Goal: Find specific page/section: Find specific page/section

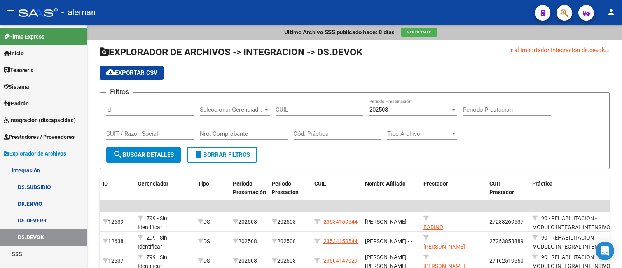
click at [51, 137] on span "Prestadores / Proveedores" at bounding box center [39, 137] width 71 height 9
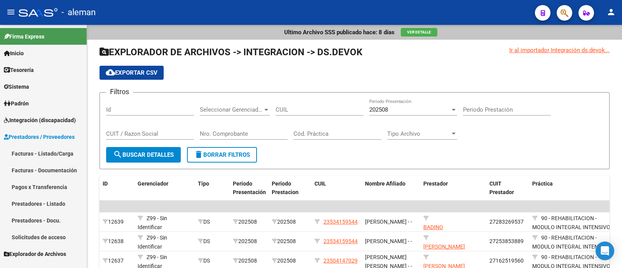
click at [56, 116] on span "Integración (discapacidad)" at bounding box center [40, 120] width 72 height 9
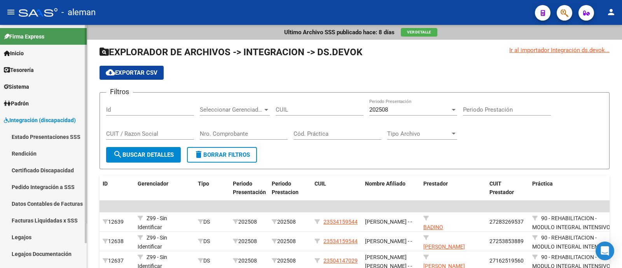
click at [40, 235] on link "Legajos" at bounding box center [43, 237] width 87 height 17
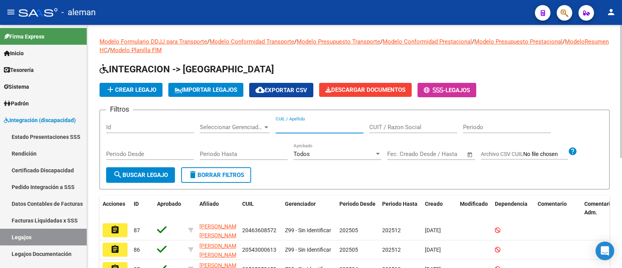
click at [304, 128] on input "CUIL / Apellido" at bounding box center [320, 127] width 88 height 7
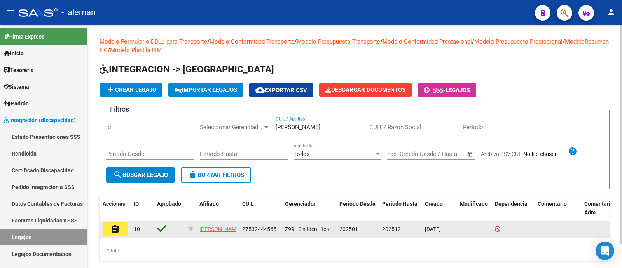
type input "[PERSON_NAME]"
click at [114, 230] on mat-icon "assignment" at bounding box center [114, 228] width 9 height 9
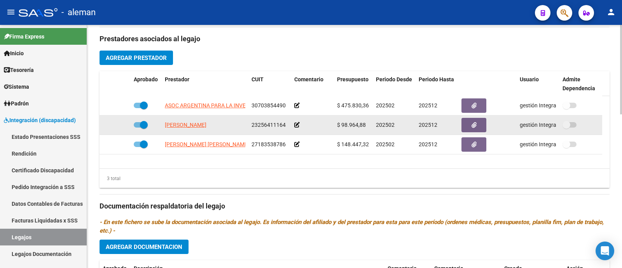
scroll to position [271, 0]
